Goal: Task Accomplishment & Management: Manage account settings

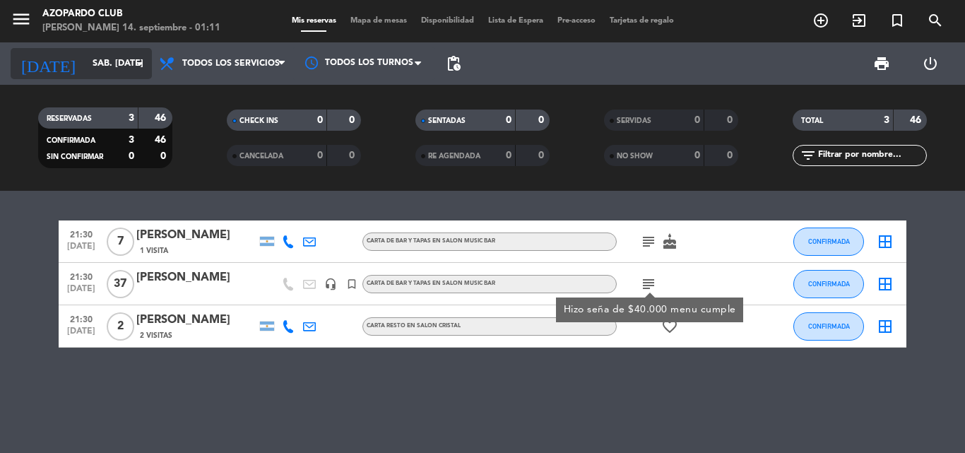
click at [93, 55] on input "sáb. [DATE]" at bounding box center [145, 64] width 119 height 24
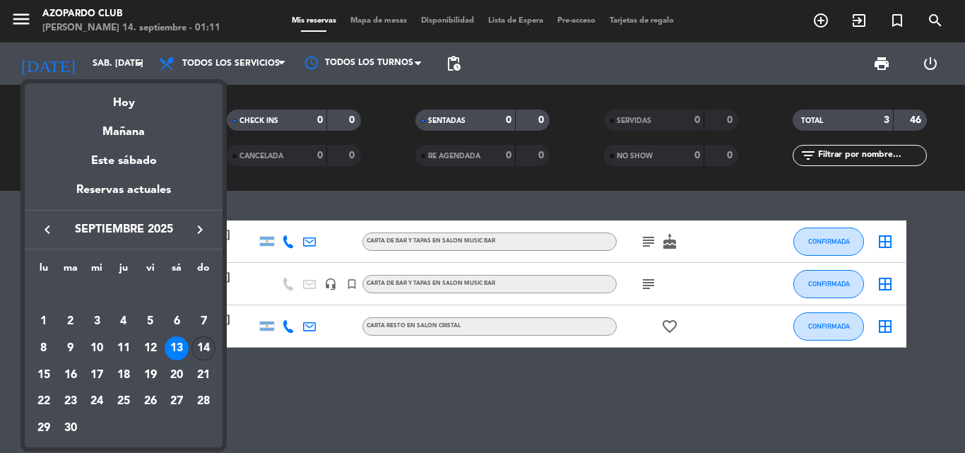
click at [201, 347] on div "14" at bounding box center [204, 348] width 24 height 24
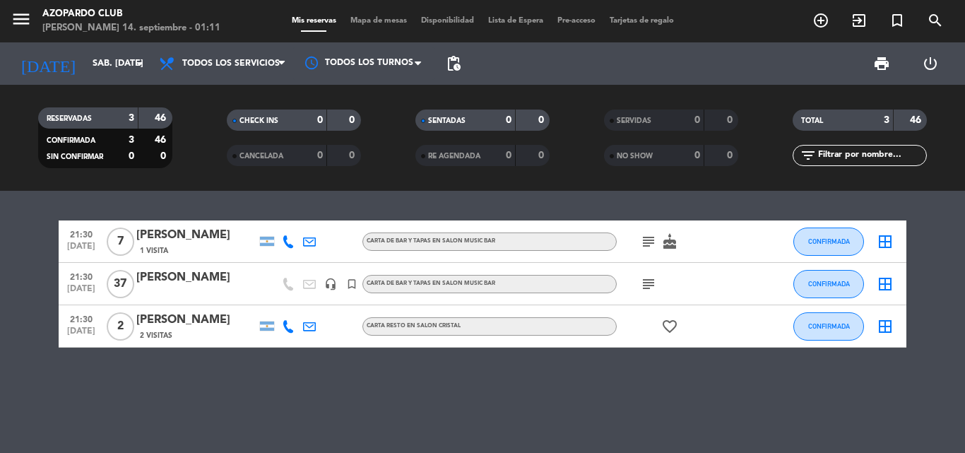
type input "dom. [DATE]"
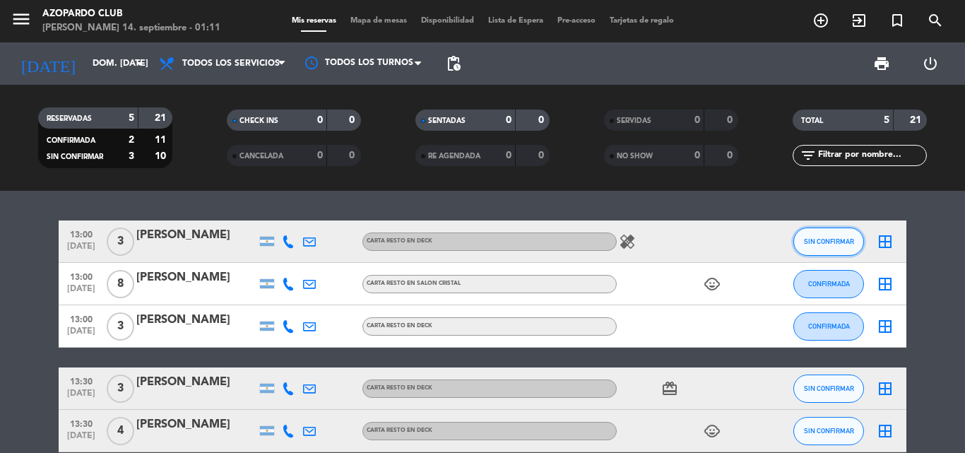
click at [810, 246] on button "SIN CONFIRMAR" at bounding box center [829, 242] width 71 height 28
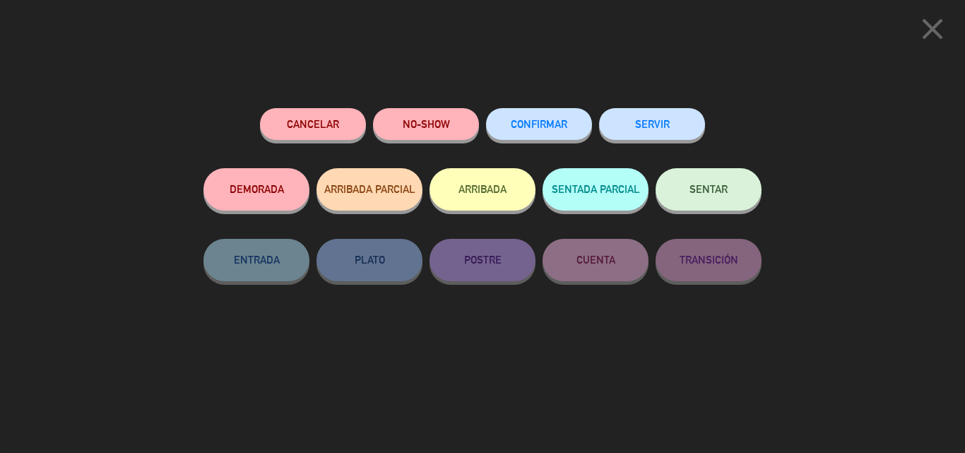
click at [582, 127] on button "CONFIRMAR" at bounding box center [539, 124] width 106 height 32
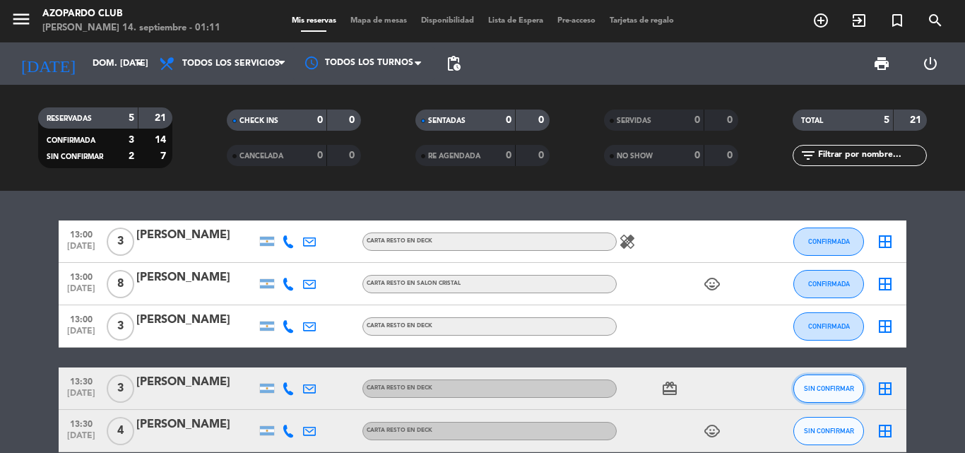
click at [827, 388] on span "SIN CONFIRMAR" at bounding box center [829, 388] width 50 height 8
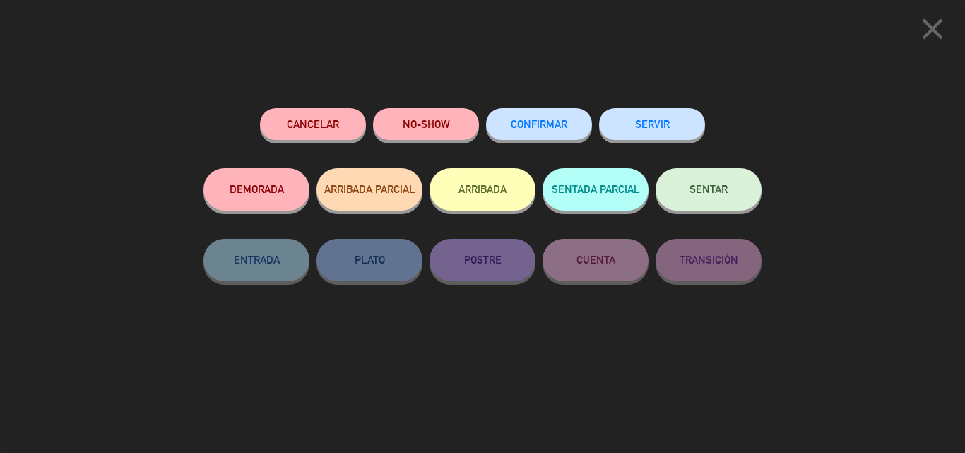
click at [522, 140] on div "CONFIRMAR" at bounding box center [539, 138] width 106 height 60
click at [524, 131] on button "CONFIRMAR" at bounding box center [539, 124] width 106 height 32
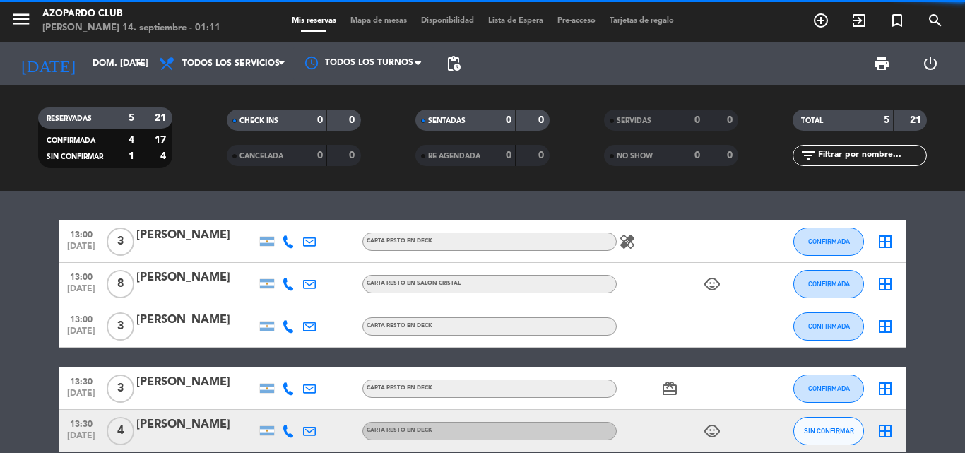
click at [848, 428] on span "SIN CONFIRMAR" at bounding box center [829, 431] width 50 height 8
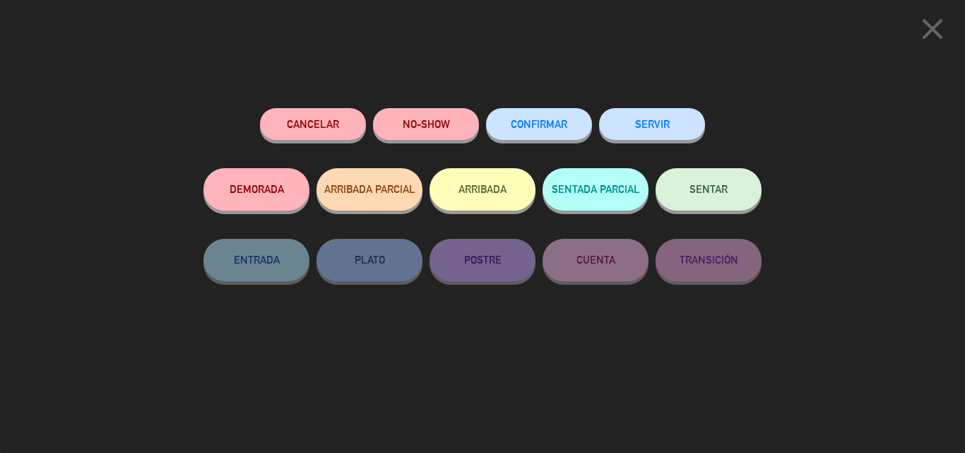
click at [556, 136] on button "CONFIRMAR" at bounding box center [539, 124] width 106 height 32
